Goal: Information Seeking & Learning: Learn about a topic

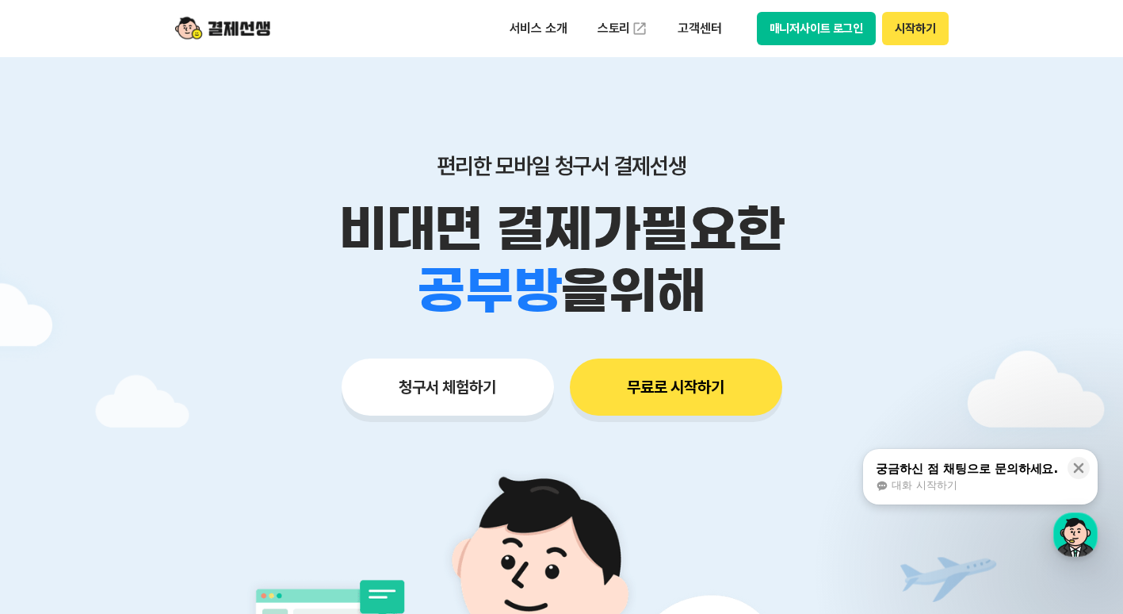
click at [765, 308] on div "학원 공부방 호텔 쇼핑몰 병원 배달 보험사 항공사 골프장 을 위해" at bounding box center [562, 291] width 812 height 62
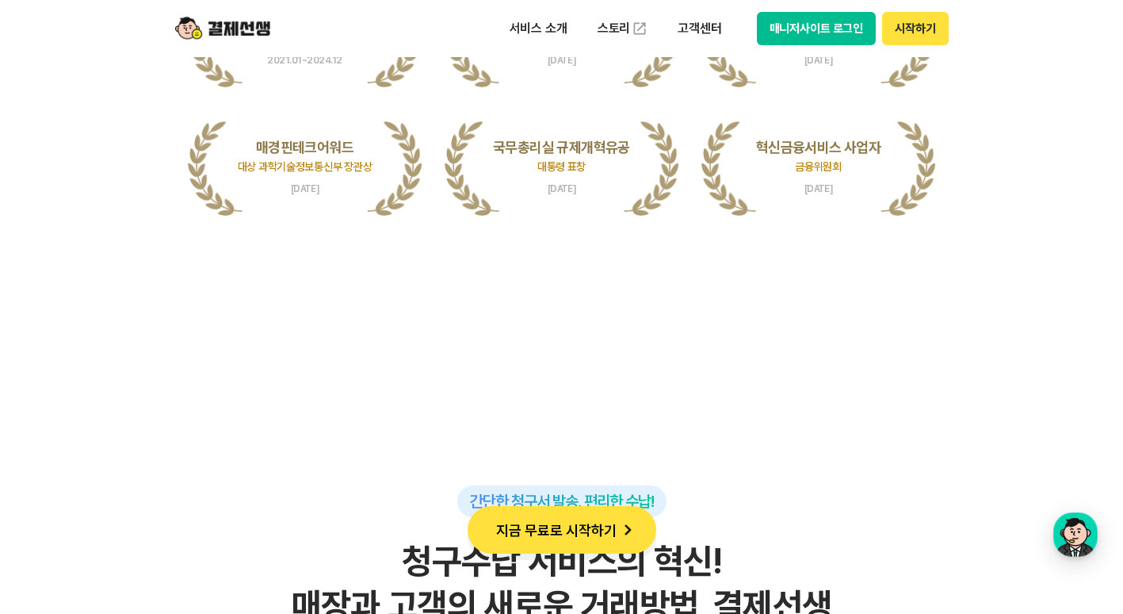
scroll to position [3488, 0]
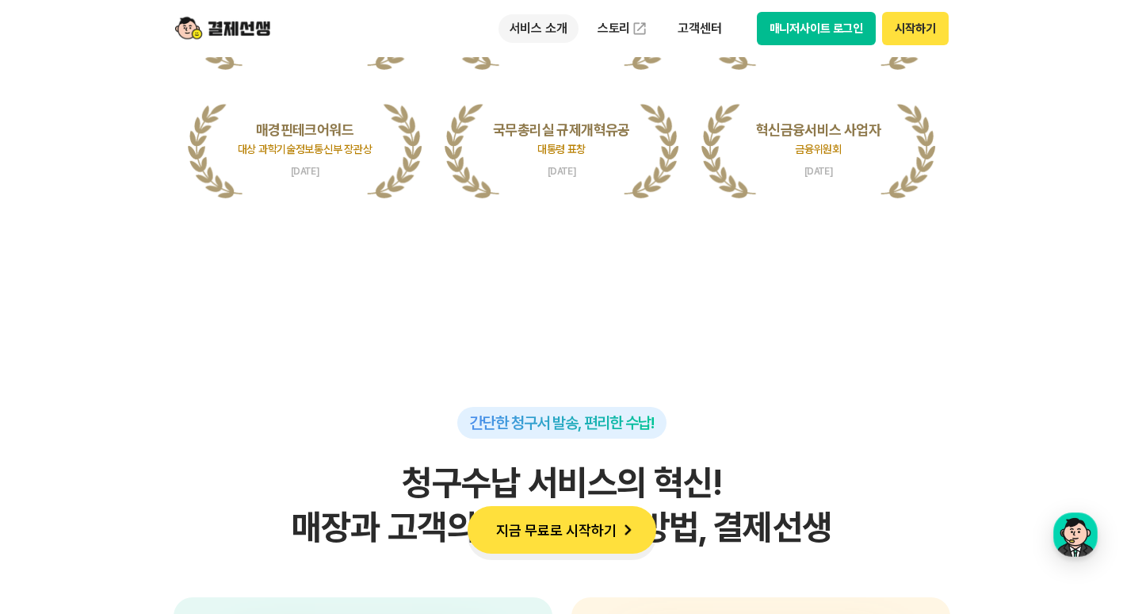
click at [556, 32] on p "서비스 소개" at bounding box center [539, 28] width 80 height 29
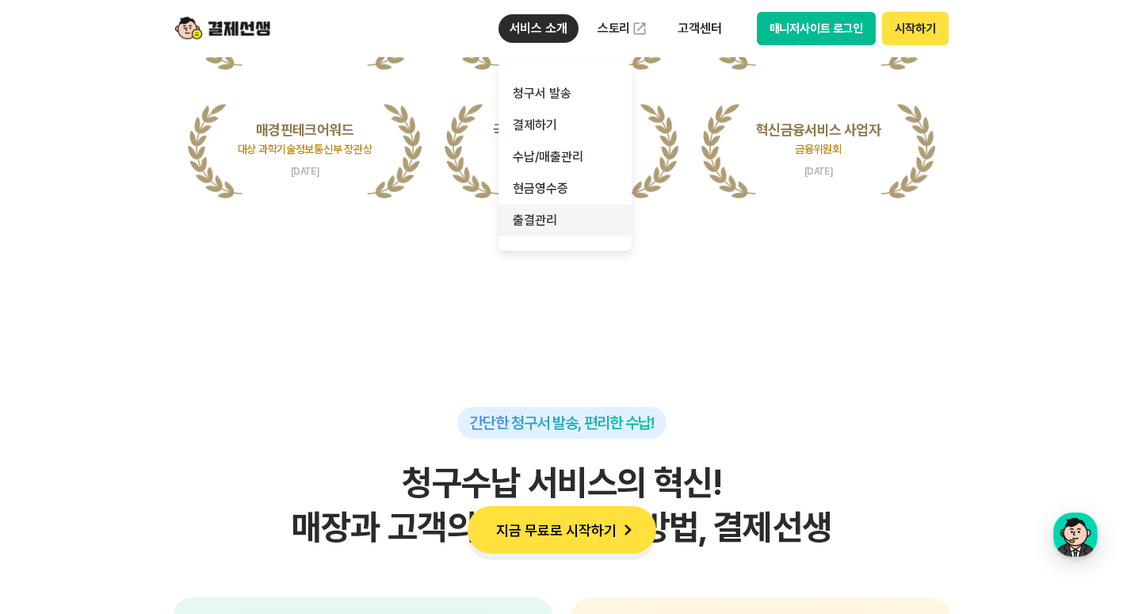
click at [552, 215] on link "출결관리" at bounding box center [565, 221] width 133 height 32
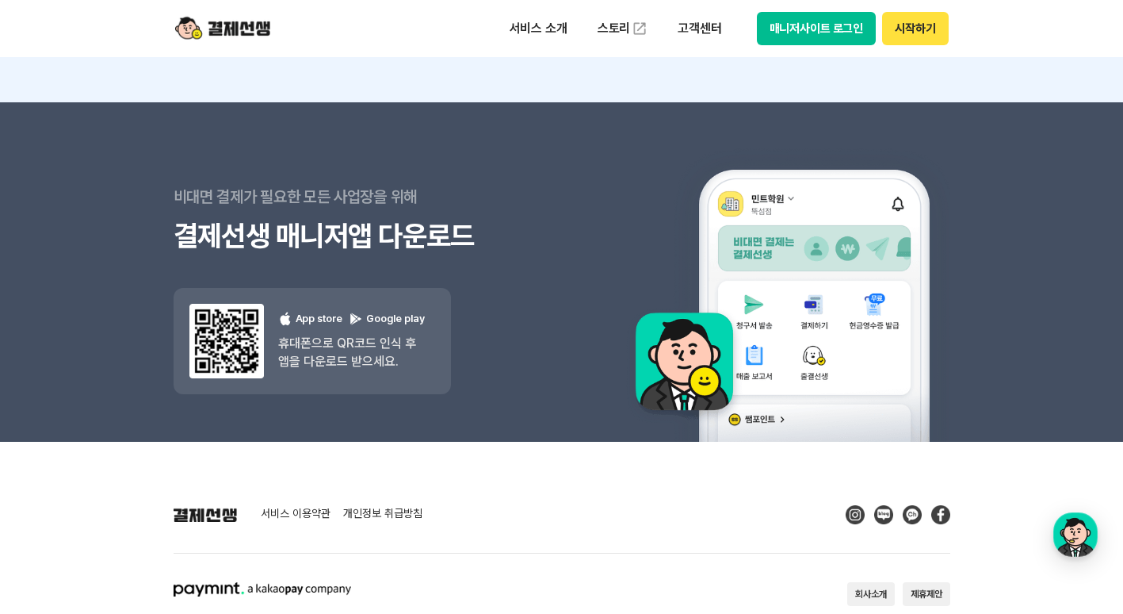
scroll to position [4062, 0]
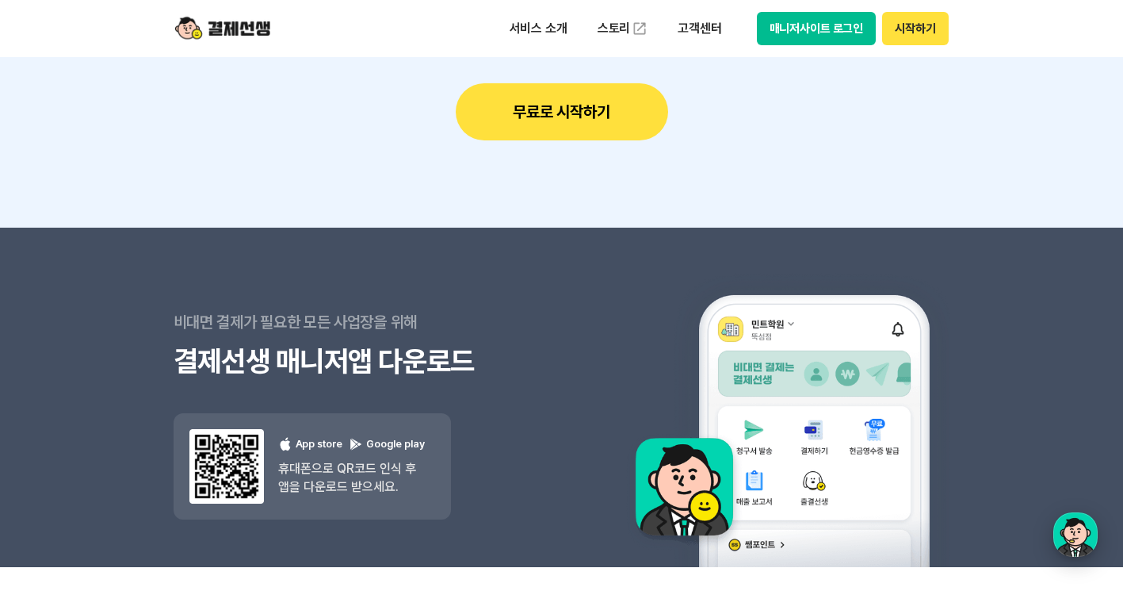
click at [1063, 521] on div "button" at bounding box center [1075, 534] width 44 height 44
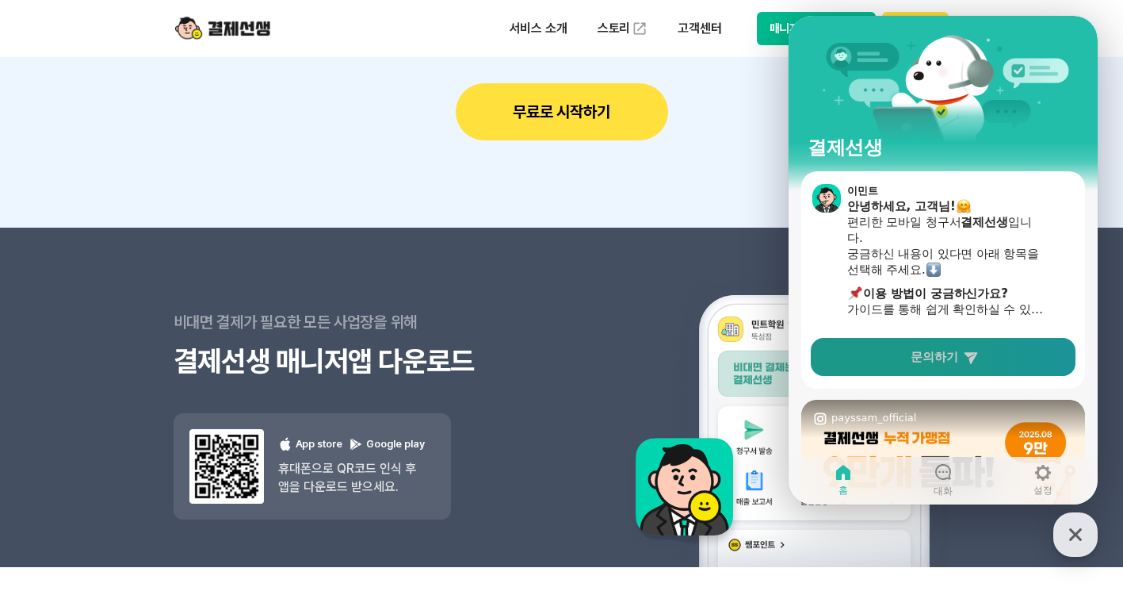
click at [944, 366] on link "문의하기" at bounding box center [943, 357] width 265 height 38
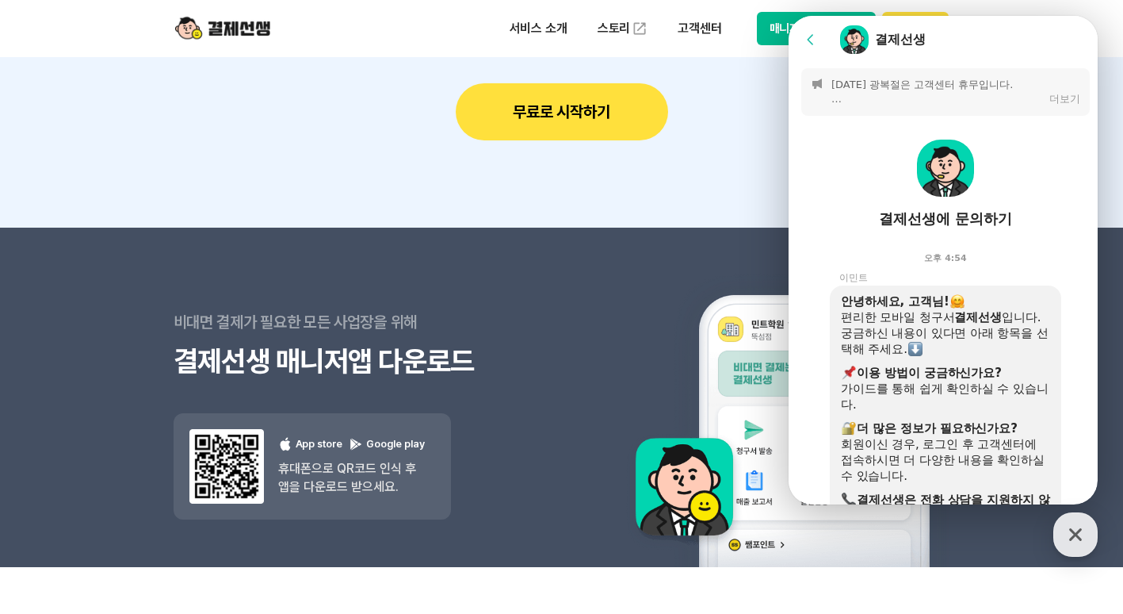
click at [985, 377] on b "이용 방법이 궁금하신가요?" at bounding box center [929, 372] width 145 height 14
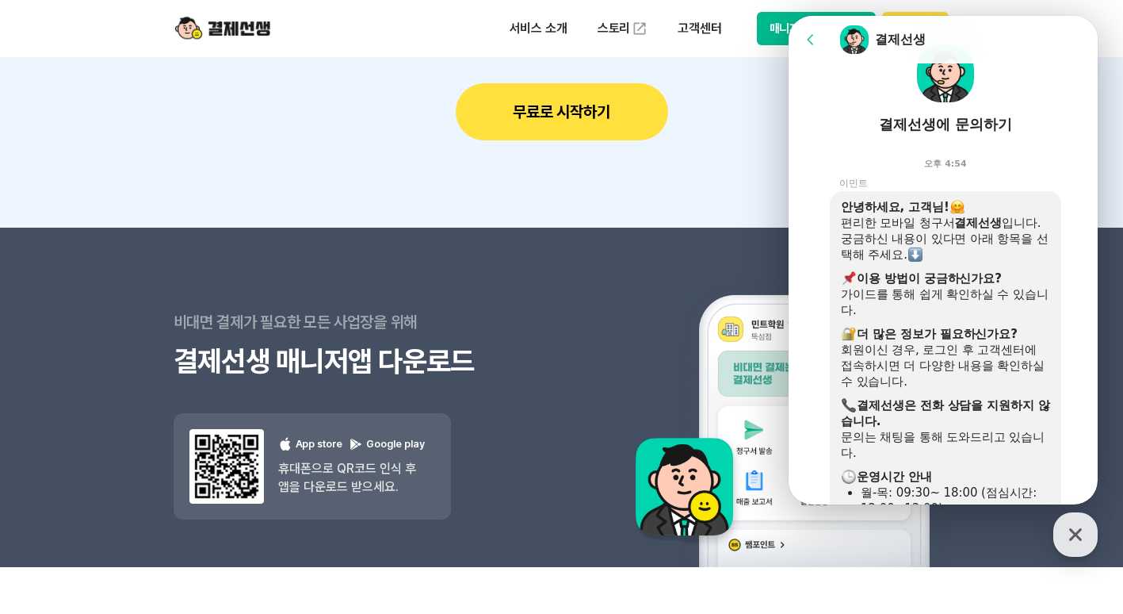
scroll to position [95, 0]
click at [803, 216] on div at bounding box center [809, 392] width 41 height 404
click at [722, 216] on section "지금 가입하고 쌤포인트 3,000P 받으세요. 지금 결제선생에 가입하면 쌤포인트 3,000P를 증정드립니다. 무료로 시작하기" at bounding box center [561, 61] width 1123 height 331
click at [1057, 546] on button "결제선생 [PERSON_NAME] [PERSON_NAME]" at bounding box center [1075, 534] width 44 height 44
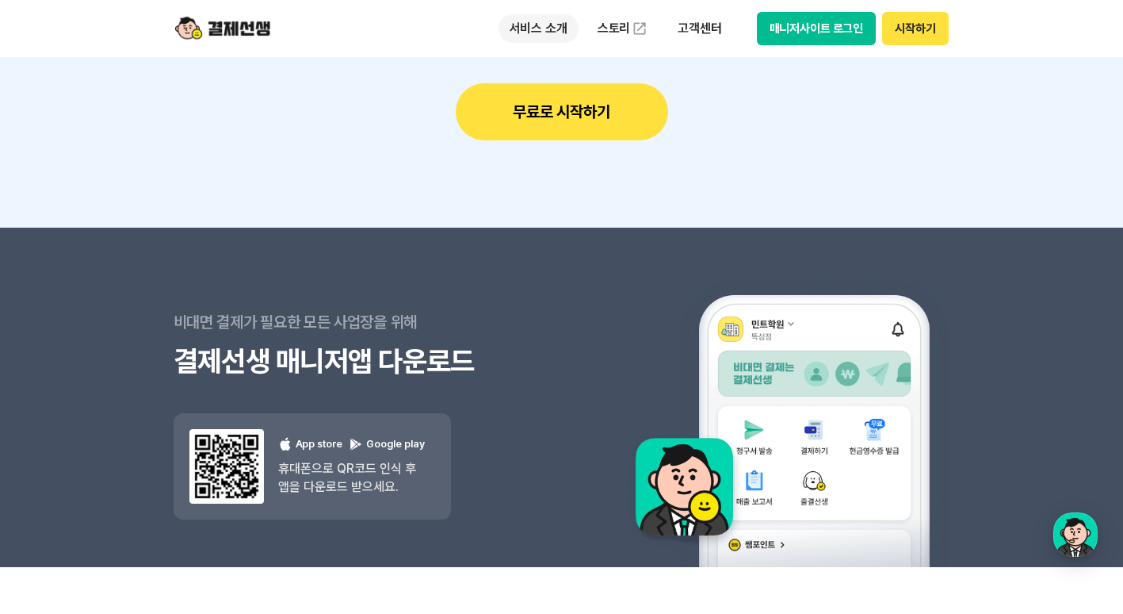
click at [536, 24] on p "서비스 소개" at bounding box center [539, 28] width 80 height 29
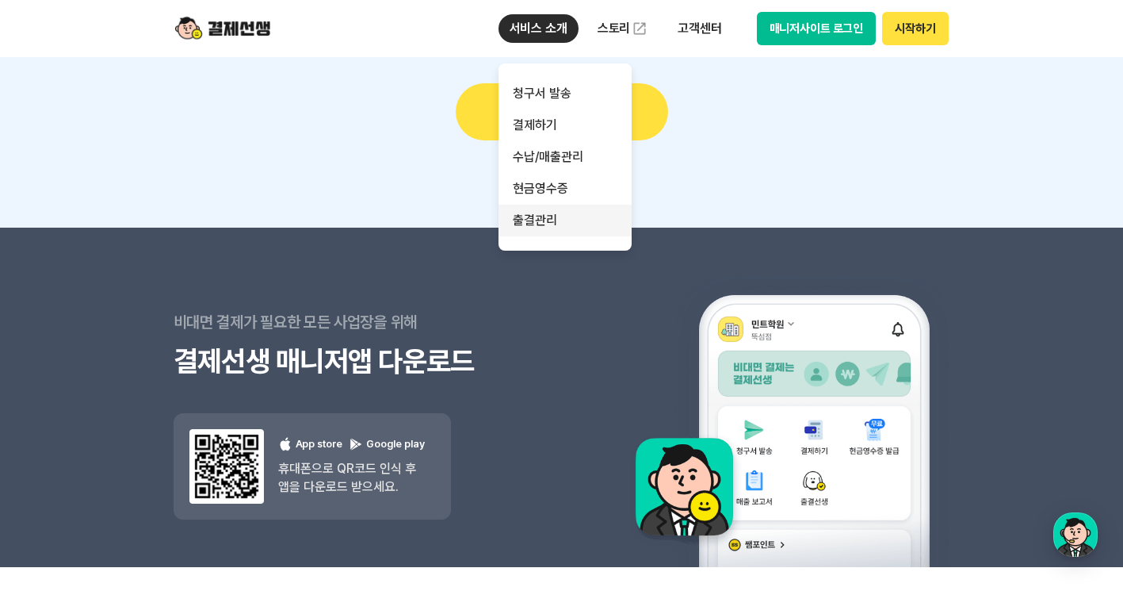
click at [562, 215] on link "출결관리" at bounding box center [565, 221] width 133 height 32
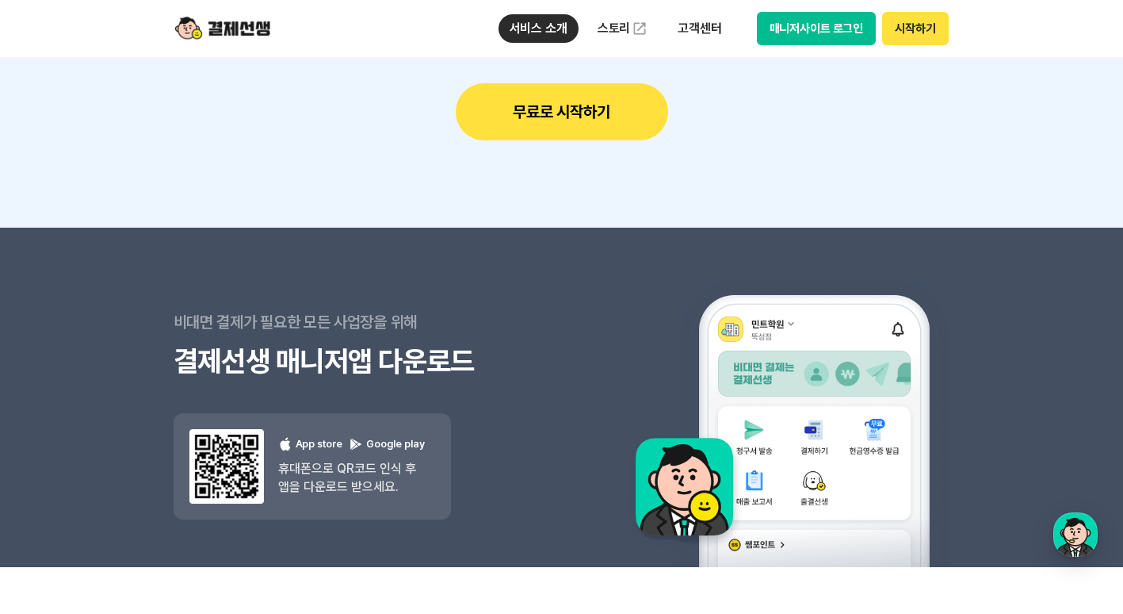
scroll to position [0, 0]
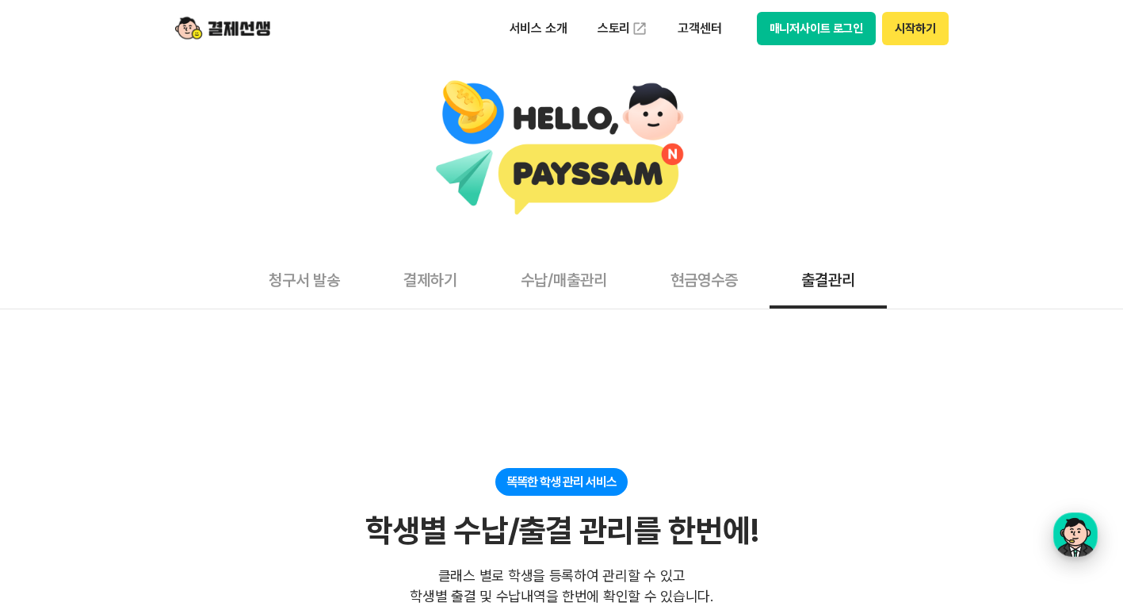
click at [1081, 545] on div "button" at bounding box center [1075, 534] width 44 height 44
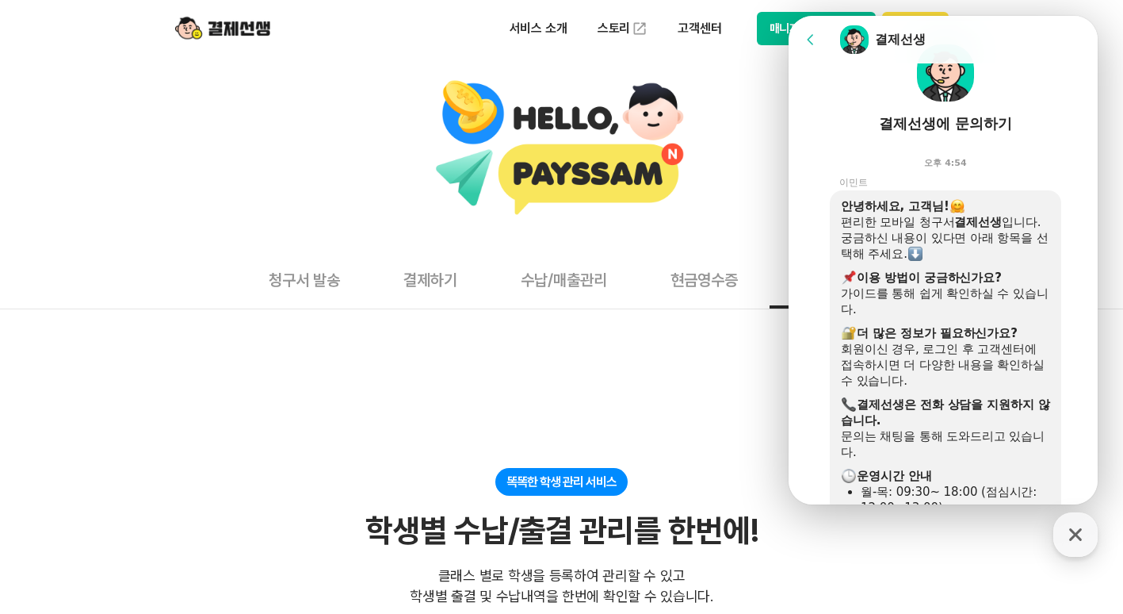
click at [1064, 415] on div "안녕하세요, 고객님! 편리한 모바일 청구서 결제선생 입니다. 궁금하신 내용이 있다면 아래 항목을 선택해 주세요. ​ 이용 방법이 궁금하신가요?…" at bounding box center [966, 392] width 273 height 404
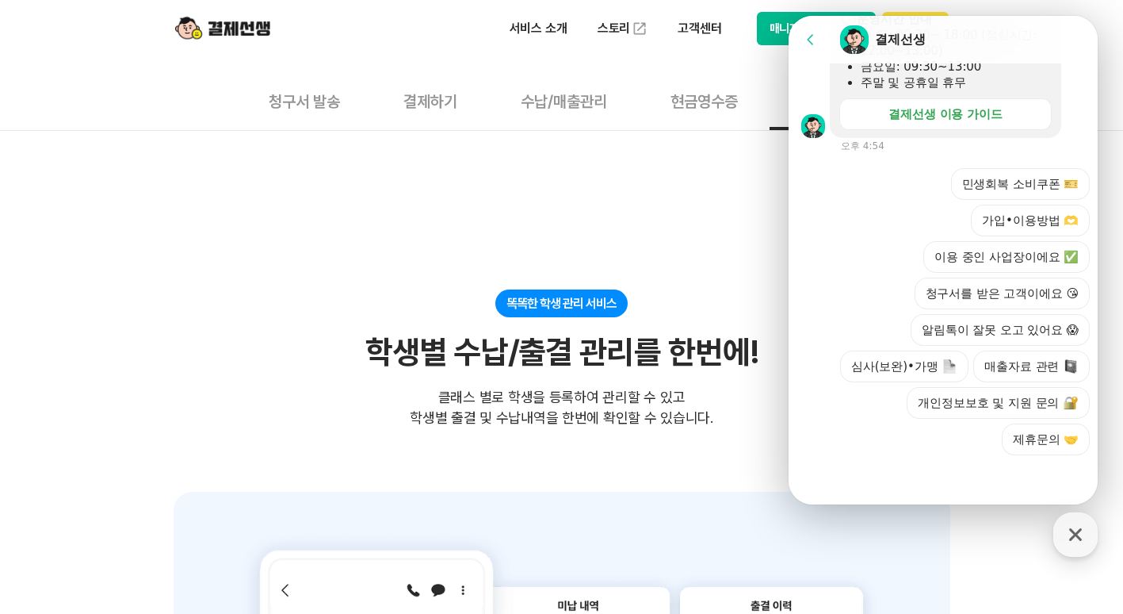
scroll to position [190, 0]
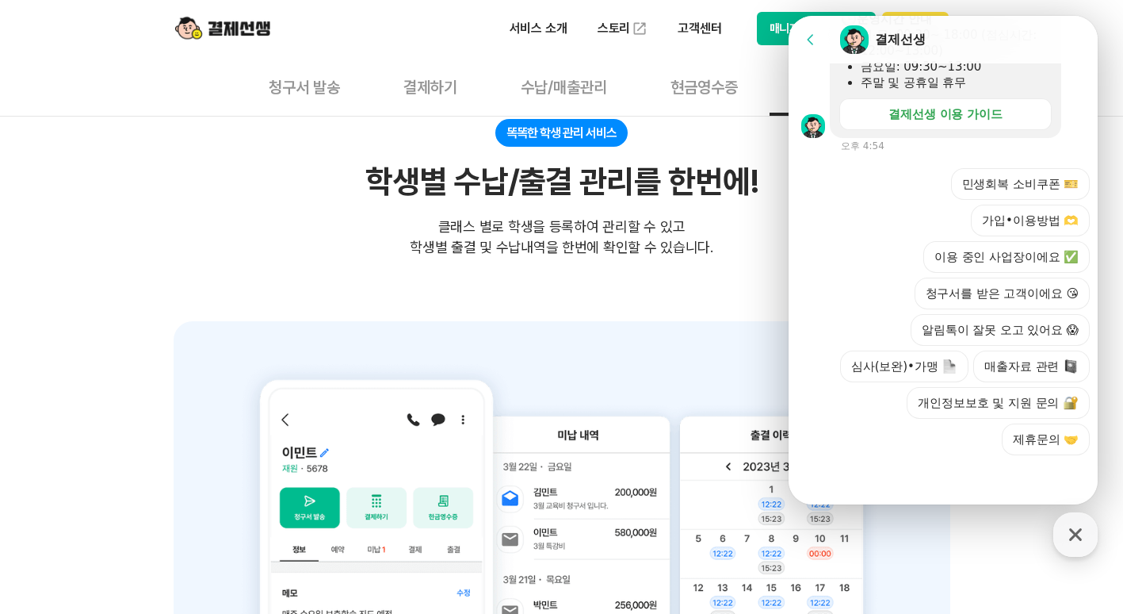
scroll to position [380, 0]
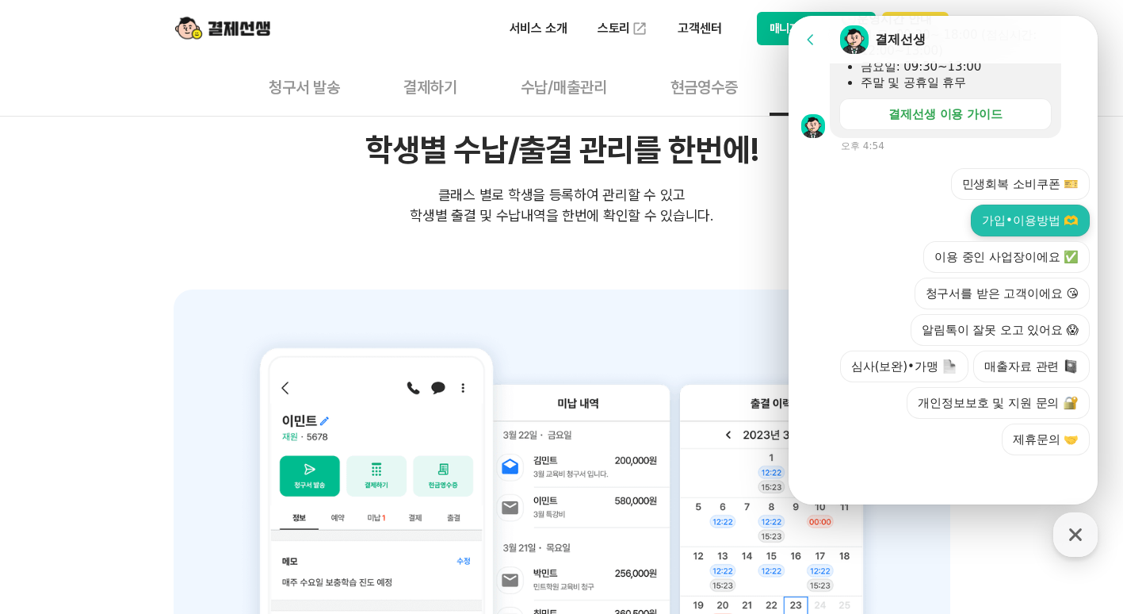
click at [1053, 227] on button "가입•이용방법 🫶" at bounding box center [1030, 221] width 119 height 32
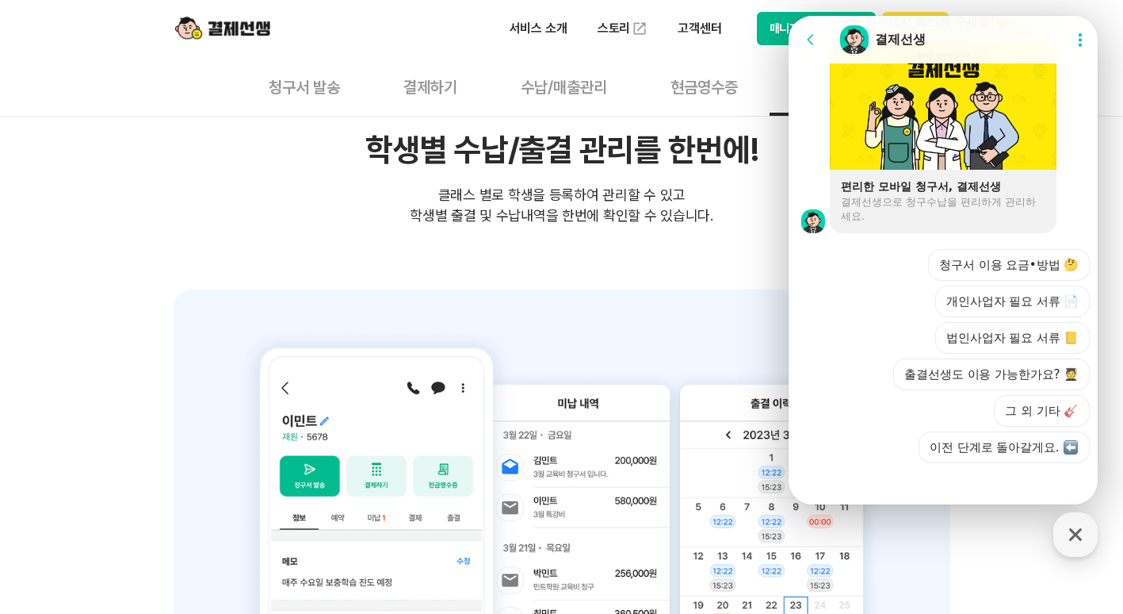
scroll to position [1243, 0]
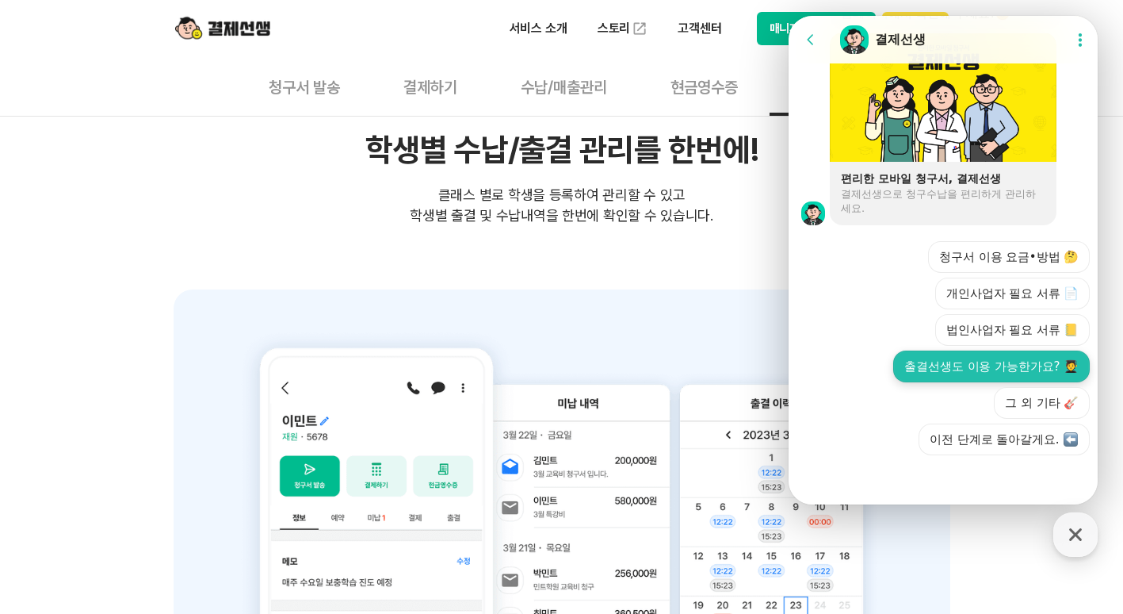
click at [969, 365] on button "출결선생도 이용 가능한가요? 🧑‍🎓" at bounding box center [991, 366] width 197 height 32
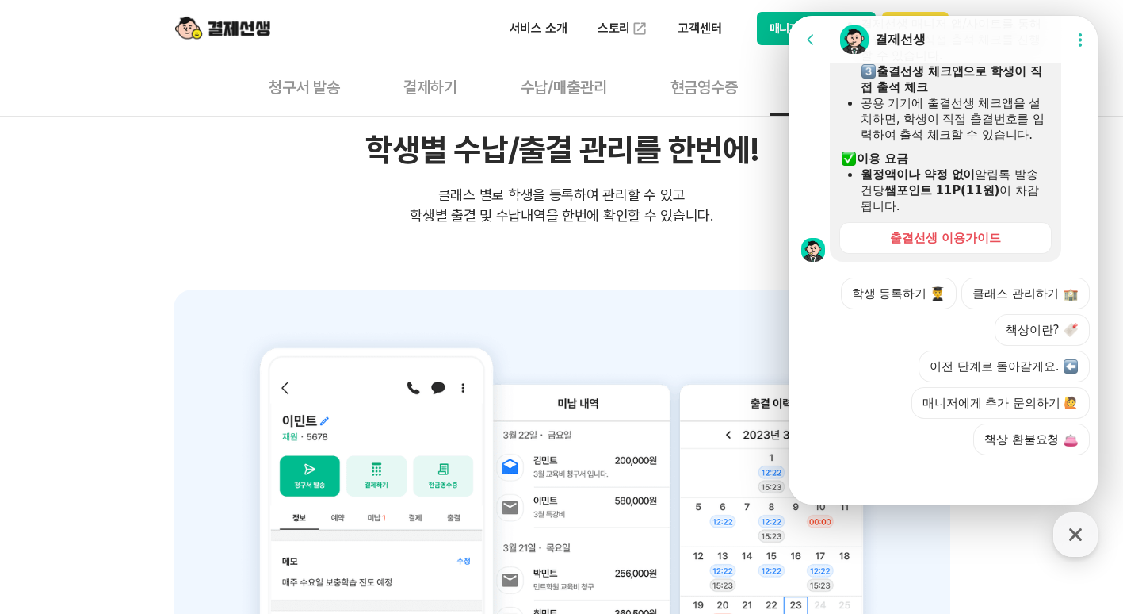
scroll to position [1730, 0]
click at [1077, 216] on div "결제선생 서비스를 이용 중이라면, 출결선생도 함께 사용할 수 있습니다! ​ 이용 방법 ​ 설정 경로 결제선생 앱 또는 매니저 사이트 → 설정 …" at bounding box center [966, 40] width 273 height 444
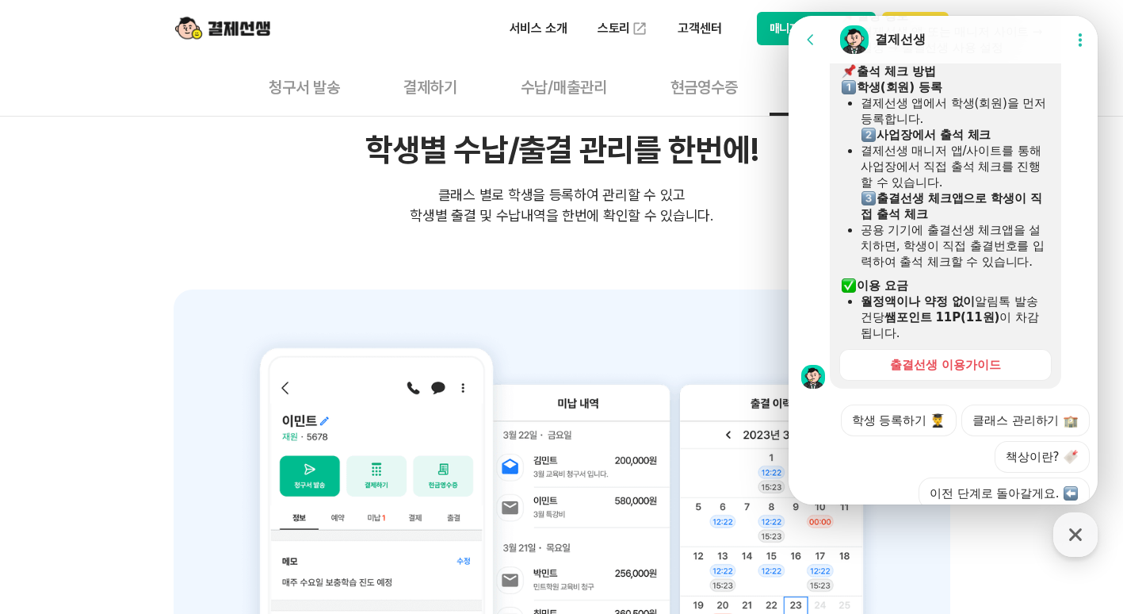
scroll to position [1604, 0]
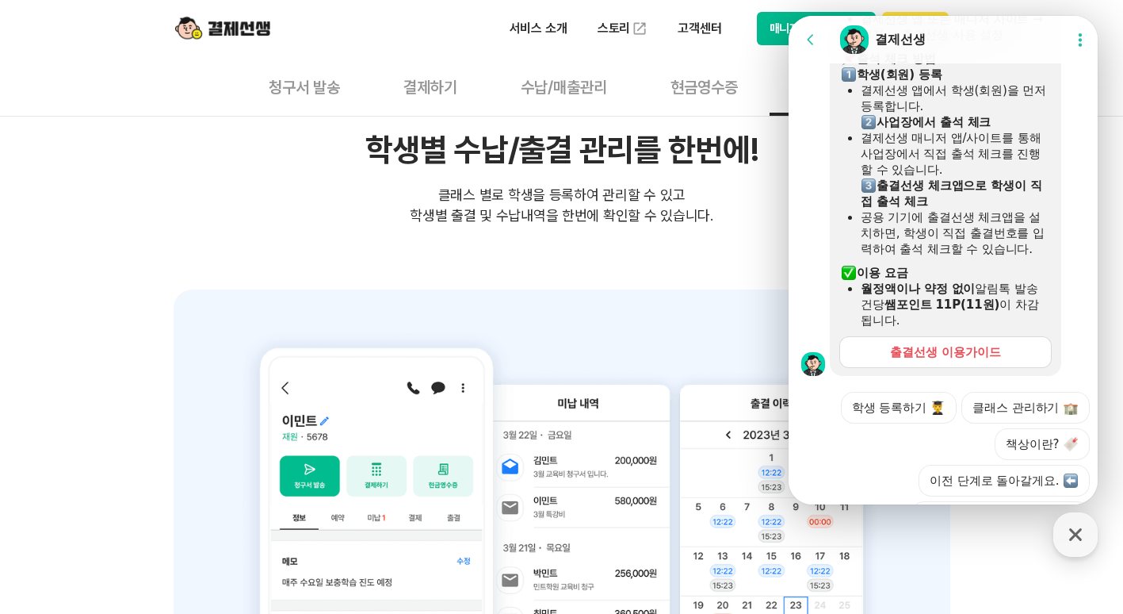
click at [943, 360] on div "출결선생 이용가이드" at bounding box center [945, 352] width 110 height 16
